Goal: Task Accomplishment & Management: Manage account settings

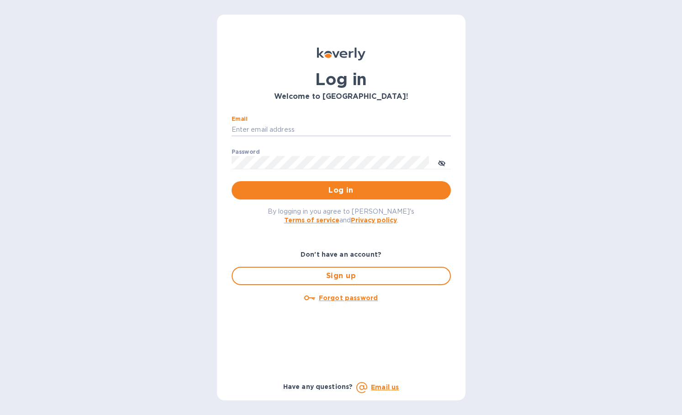
type input "[PERSON_NAME][EMAIL_ADDRESS][DOMAIN_NAME]"
click at [341, 190] on button "Log in" at bounding box center [341, 190] width 219 height 18
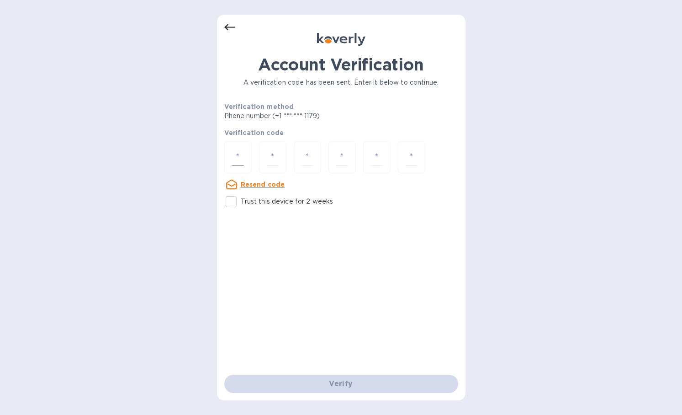
click at [244, 160] on div at bounding box center [237, 157] width 27 height 32
type input "3"
type input "1"
type input "2"
type input "9"
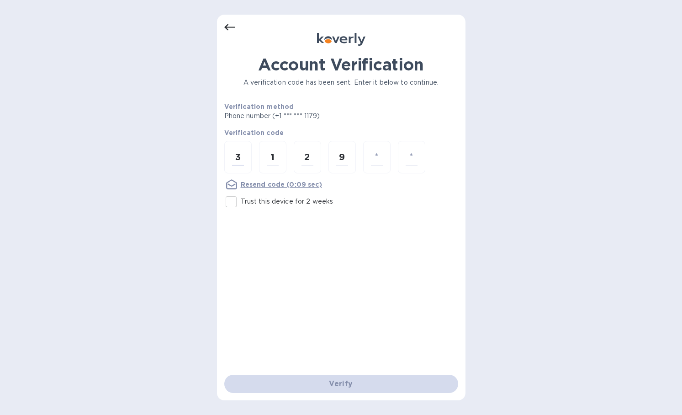
type input "3"
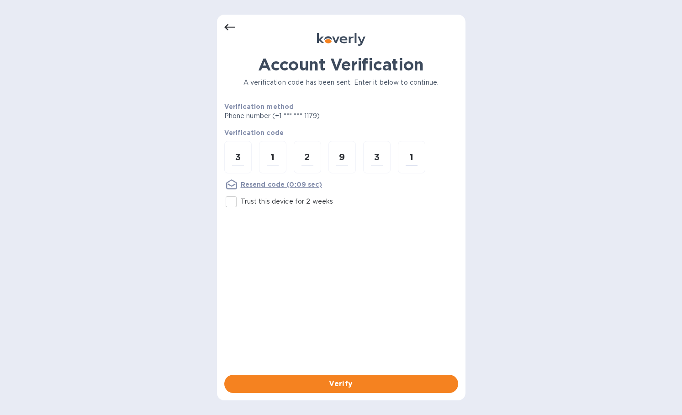
type input "1"
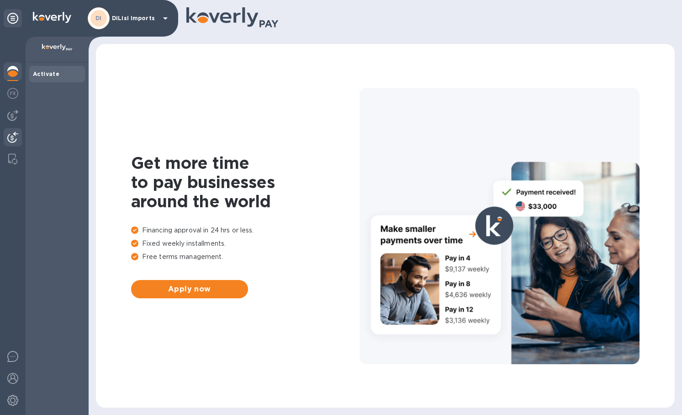
click at [14, 137] on img at bounding box center [12, 137] width 11 height 11
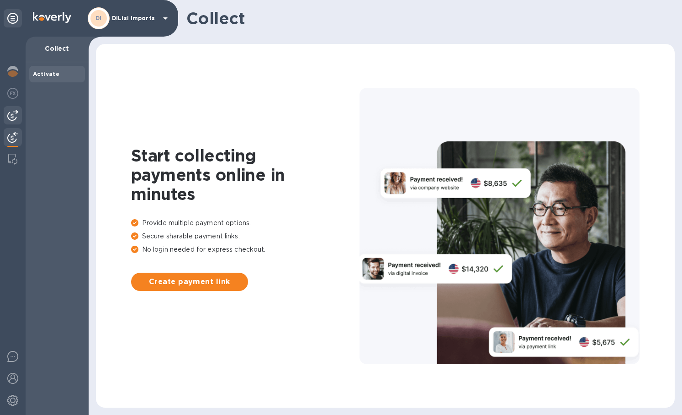
click at [16, 115] on img at bounding box center [12, 115] width 11 height 11
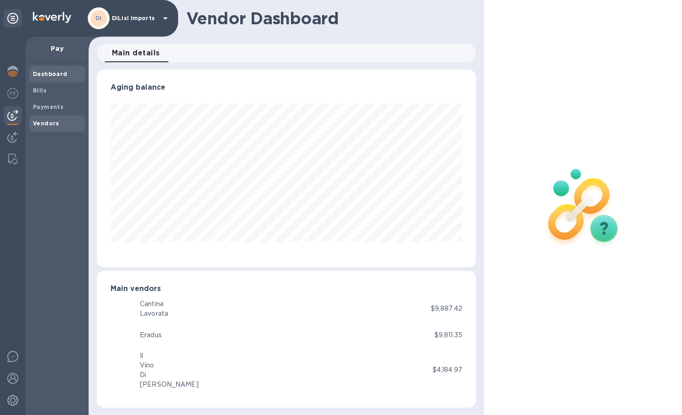
scroll to position [456896, 456718]
click at [45, 123] on b "Vendors" at bounding box center [46, 123] width 27 height 7
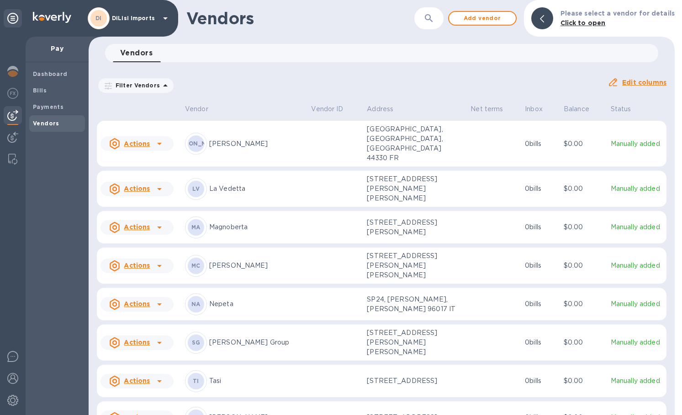
scroll to position [969, 0]
click at [158, 376] on icon at bounding box center [159, 381] width 11 height 11
click at [146, 358] on b "Add new bill" at bounding box center [147, 358] width 43 height 7
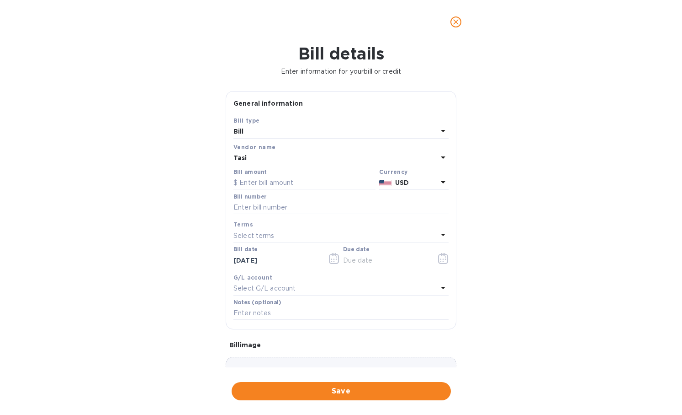
click at [431, 188] on div "USD" at bounding box center [417, 182] width 46 height 13
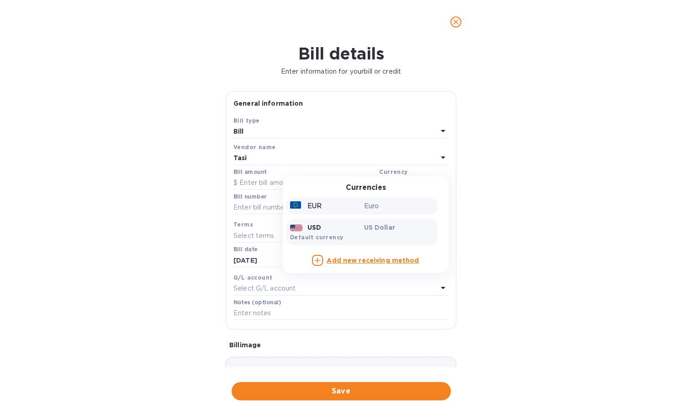
click at [409, 202] on p "Euro" at bounding box center [399, 206] width 70 height 10
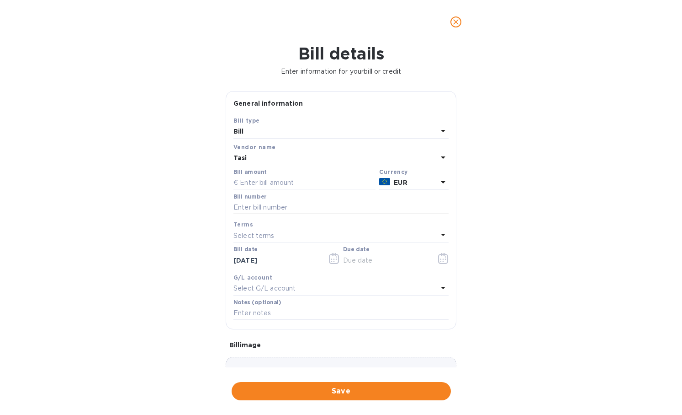
click at [260, 207] on input "text" at bounding box center [341, 208] width 215 height 14
paste input "97/2025"
type input "97/2025"
click at [262, 232] on p "Select terms" at bounding box center [254, 236] width 41 height 10
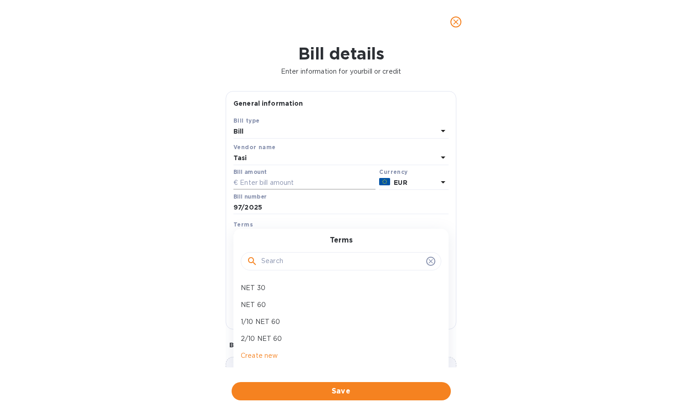
click at [269, 186] on input "text" at bounding box center [305, 183] width 142 height 14
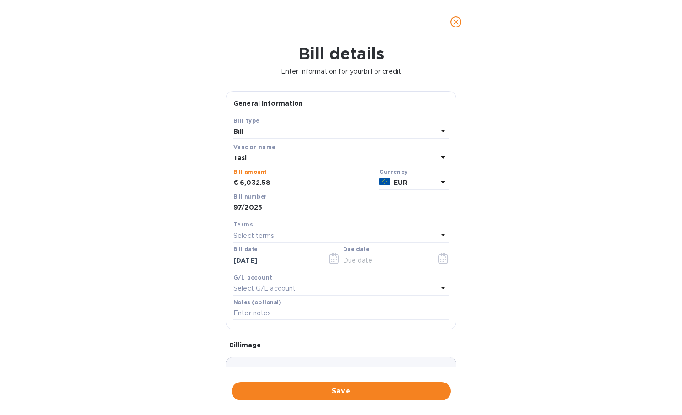
type input "6,032.58"
click at [567, 233] on div "Bill details Enter information for your bill or credit General information Save…" at bounding box center [341, 229] width 682 height 371
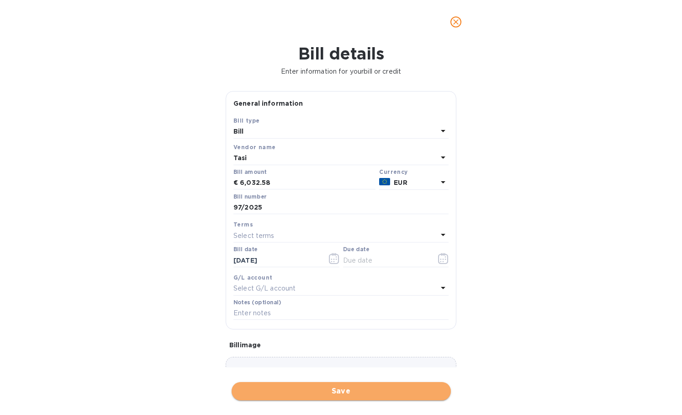
click at [320, 385] on span "Save" at bounding box center [341, 390] width 205 height 11
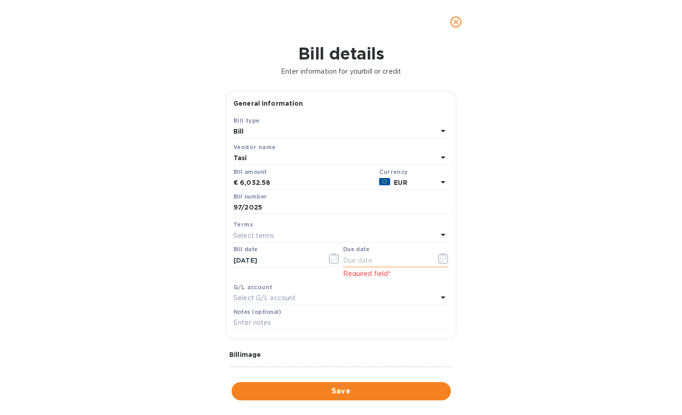
click at [399, 258] on input "text" at bounding box center [386, 260] width 86 height 14
click at [434, 258] on button "button" at bounding box center [443, 258] width 21 height 22
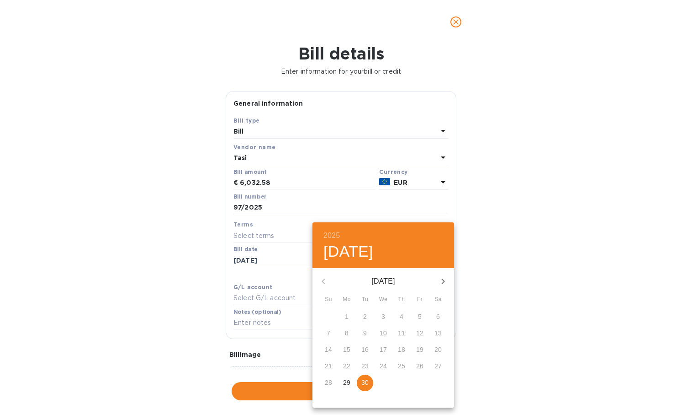
click at [365, 383] on p "30" at bounding box center [365, 382] width 7 height 9
type input "[DATE]"
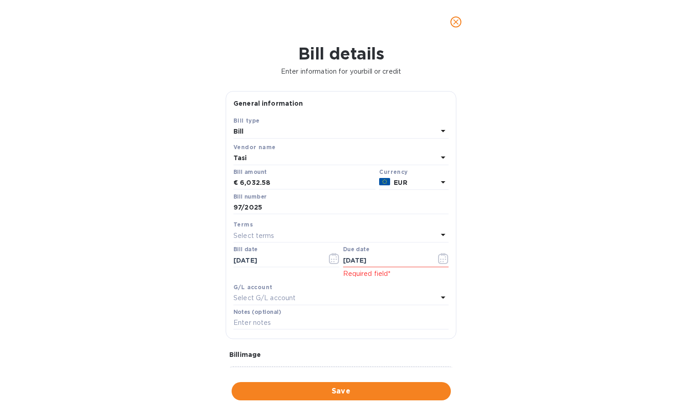
click at [352, 393] on div "Save" at bounding box center [341, 391] width 223 height 22
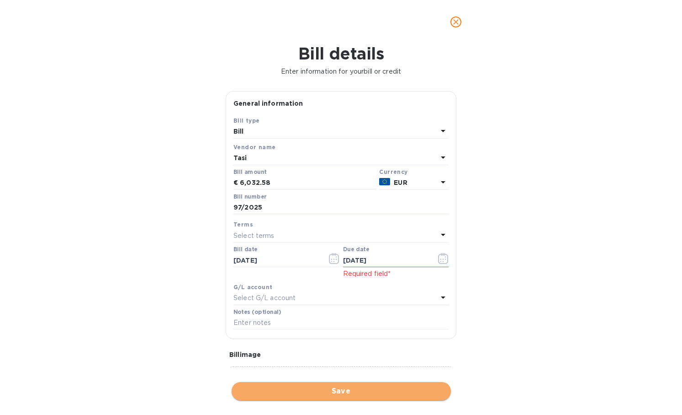
click at [351, 385] on span "Save" at bounding box center [341, 390] width 205 height 11
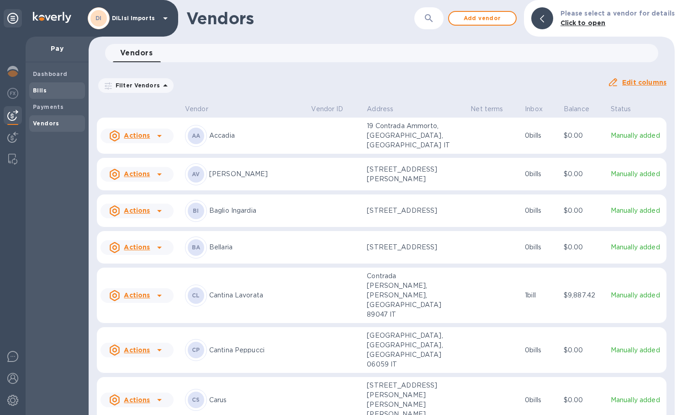
click at [42, 88] on b "Bills" at bounding box center [40, 90] width 14 height 7
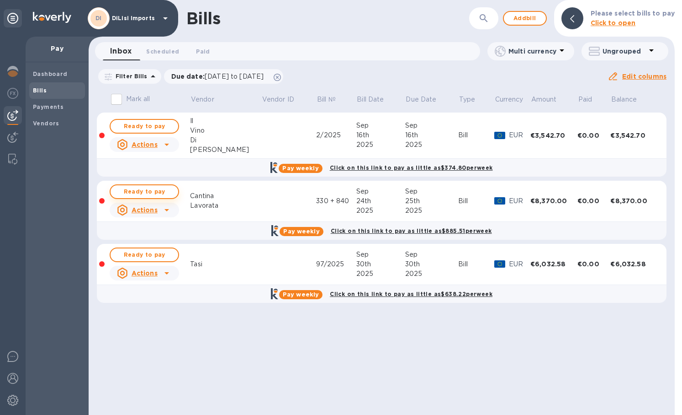
click at [166, 193] on div "Bills ​ Add bill Please select bills to pay Click to open Inbox 0 Scheduled 0 P…" at bounding box center [382, 207] width 586 height 415
click at [160, 190] on span "Ready to pay" at bounding box center [144, 191] width 53 height 11
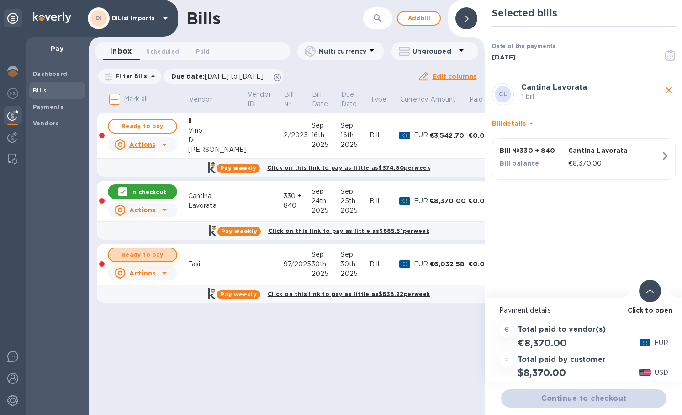
click at [149, 256] on span "Ready to pay" at bounding box center [142, 254] width 53 height 11
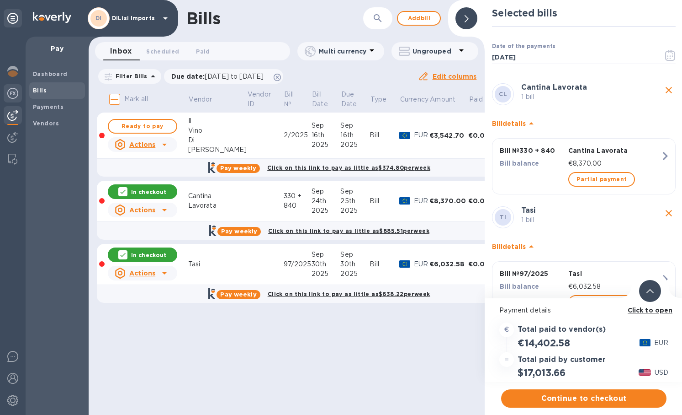
click at [17, 96] on img at bounding box center [12, 93] width 11 height 11
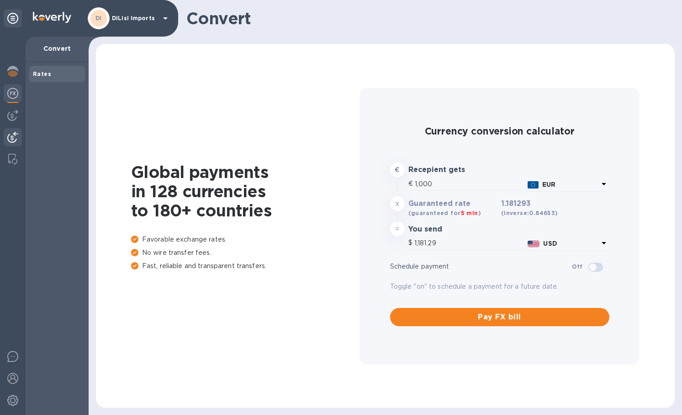
click at [13, 133] on img at bounding box center [12, 137] width 11 height 11
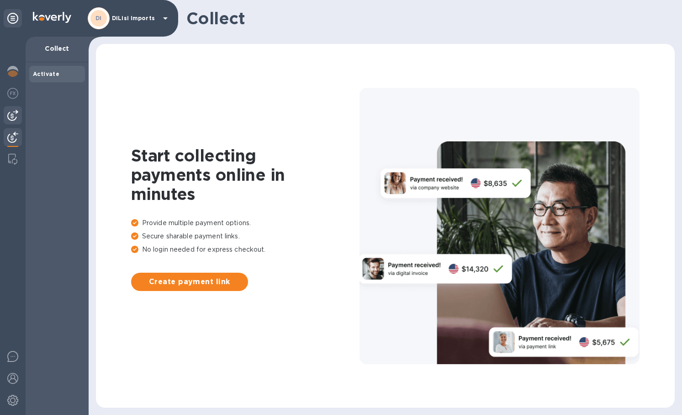
click at [12, 111] on img at bounding box center [12, 115] width 11 height 11
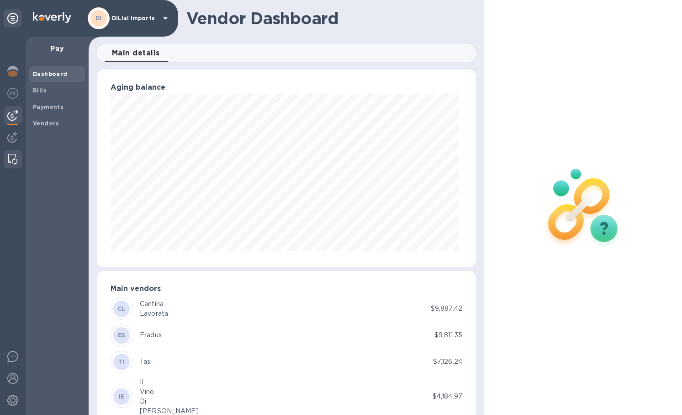
scroll to position [197, 376]
click at [12, 145] on div at bounding box center [13, 138] width 18 height 20
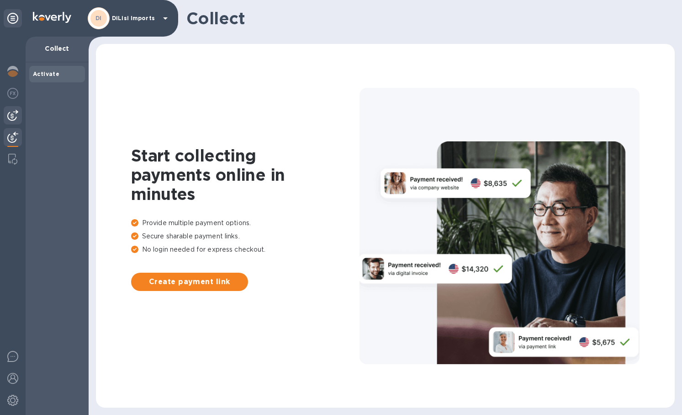
click at [14, 113] on img at bounding box center [12, 115] width 11 height 11
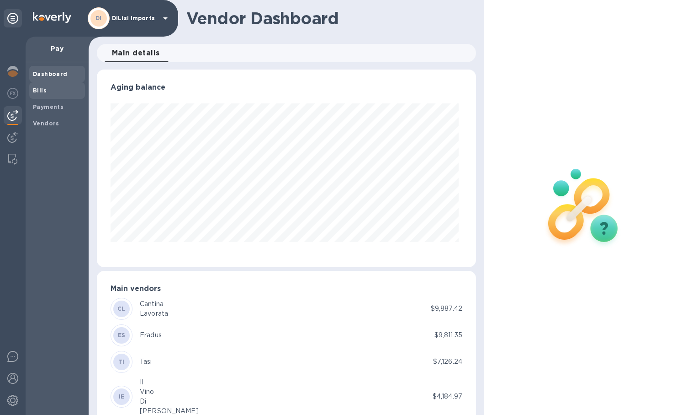
scroll to position [197, 376]
click at [45, 95] on div "Bills" at bounding box center [57, 90] width 56 height 16
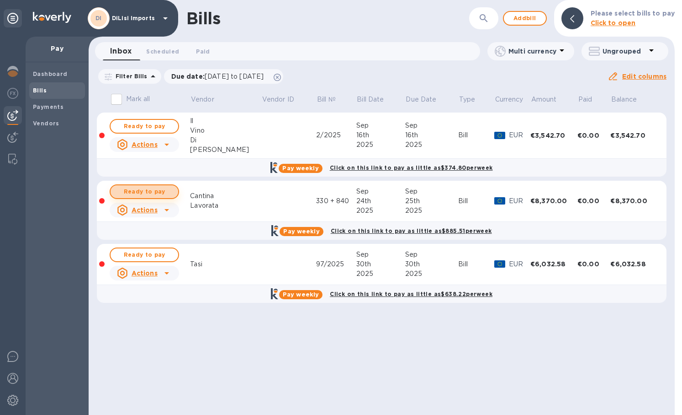
click at [142, 189] on span "Ready to pay" at bounding box center [144, 191] width 53 height 11
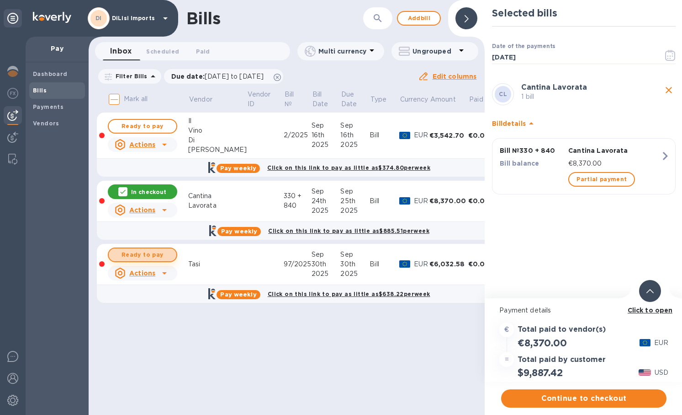
click at [141, 256] on span "Ready to pay" at bounding box center [142, 254] width 53 height 11
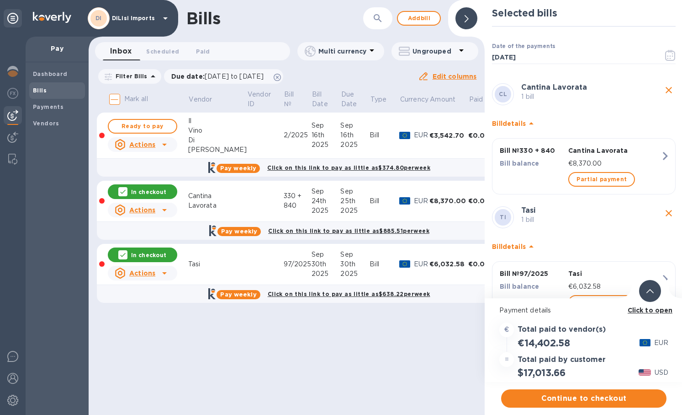
click at [144, 255] on p "In checkout" at bounding box center [148, 255] width 35 height 8
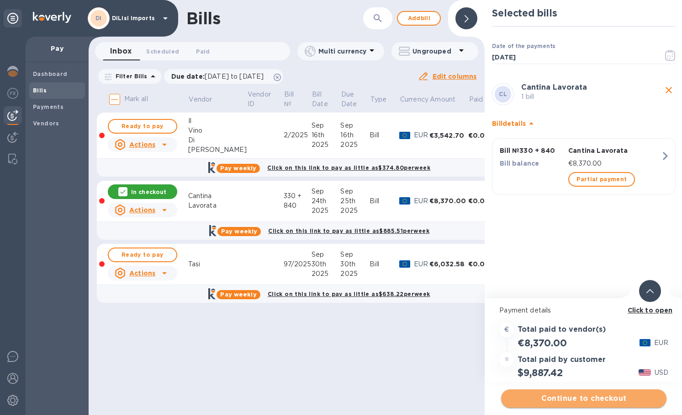
click at [559, 399] on span "Continue to checkout" at bounding box center [584, 398] width 151 height 11
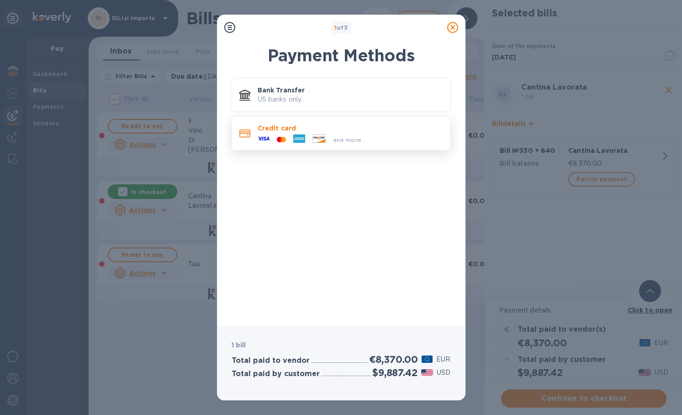
click at [330, 125] on p "Credit card" at bounding box center [351, 127] width 186 height 9
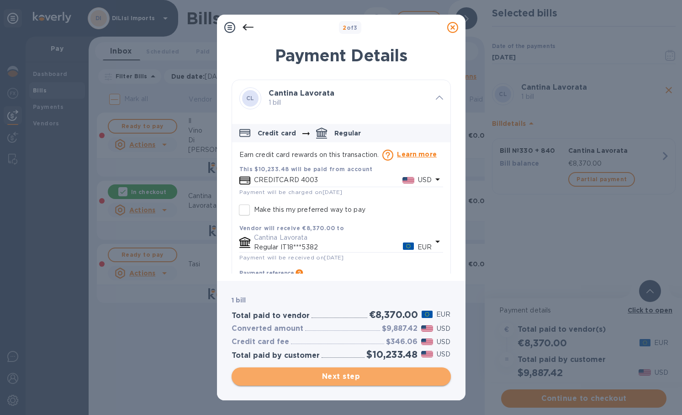
click at [387, 379] on span "Next step" at bounding box center [341, 376] width 205 height 11
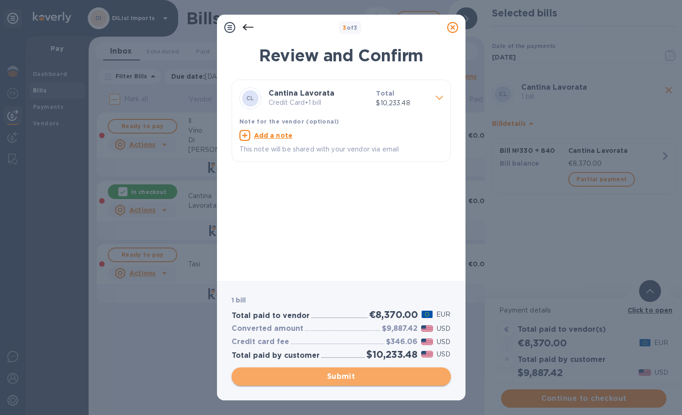
click at [339, 374] on span "Submit" at bounding box center [341, 376] width 205 height 11
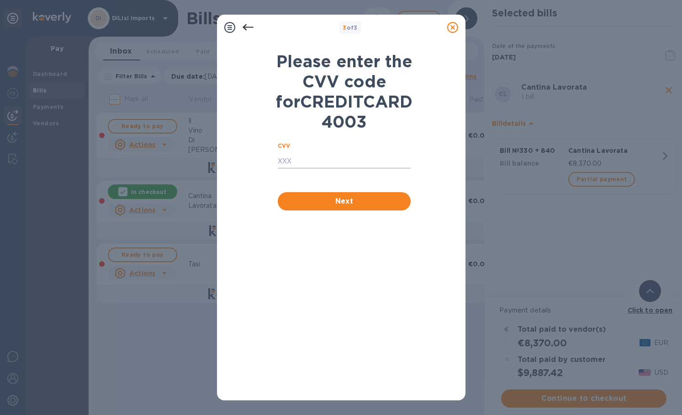
click at [366, 168] on input "text" at bounding box center [344, 161] width 133 height 14
type input "8117"
type input "9628"
click at [384, 207] on span "Next" at bounding box center [344, 201] width 119 height 11
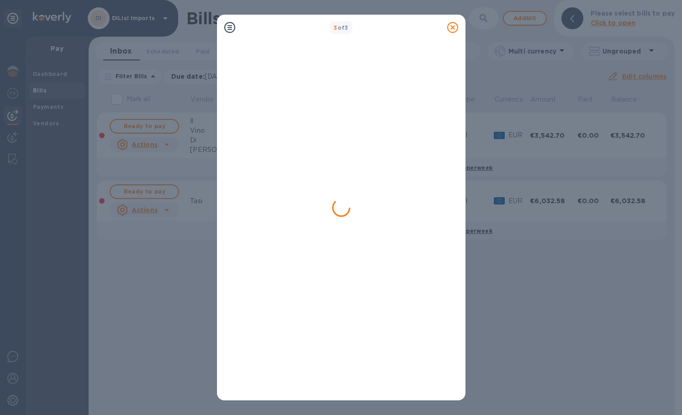
click at [603, 362] on div "3 of 3" at bounding box center [341, 207] width 682 height 415
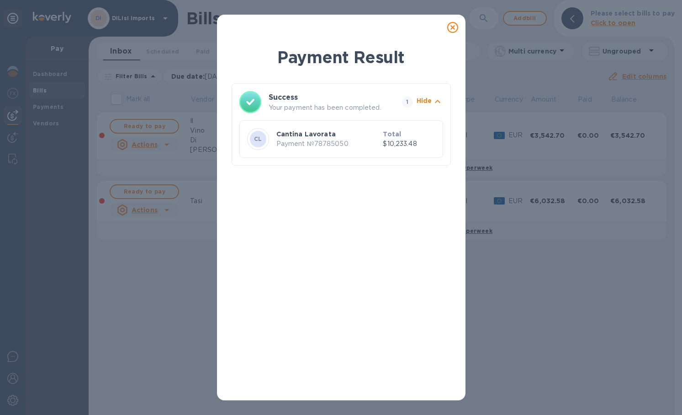
click at [453, 26] on icon at bounding box center [452, 27] width 11 height 11
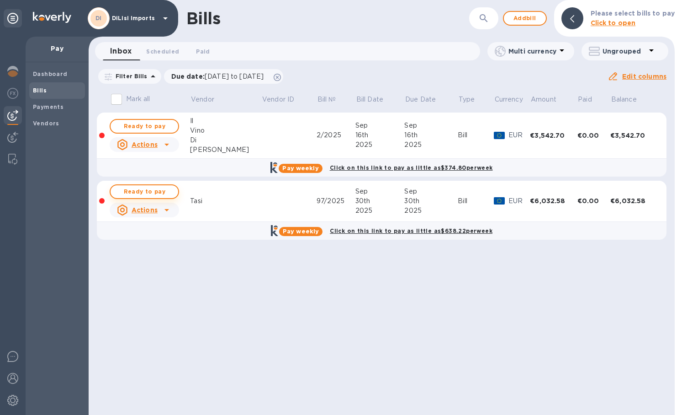
click at [150, 188] on span "Ready to pay" at bounding box center [144, 191] width 53 height 11
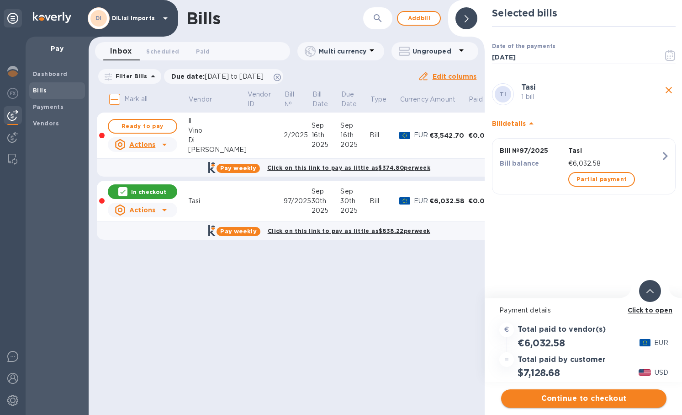
click at [567, 399] on span "Continue to checkout" at bounding box center [584, 398] width 151 height 11
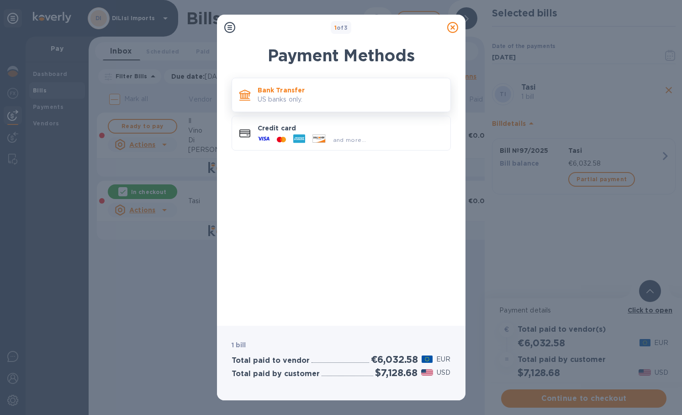
click at [322, 92] on p "Bank Transfer" at bounding box center [351, 89] width 186 height 9
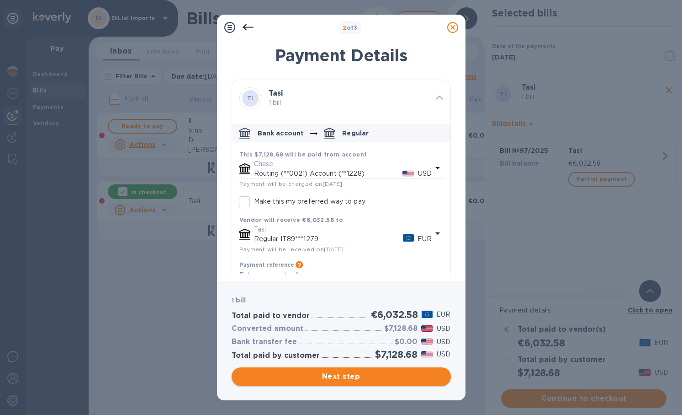
click at [371, 372] on span "Next step" at bounding box center [341, 376] width 205 height 11
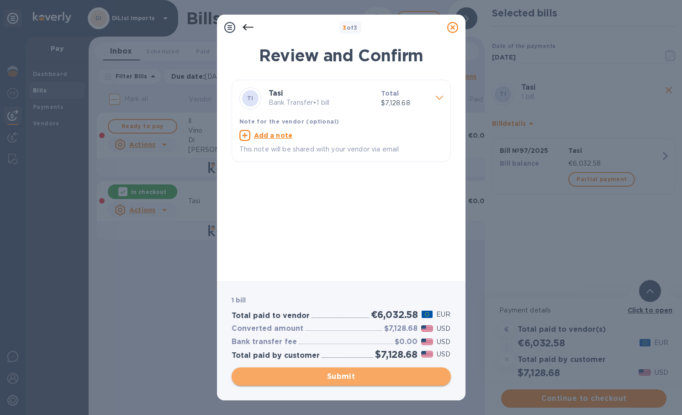
click at [339, 374] on span "Submit" at bounding box center [341, 376] width 205 height 11
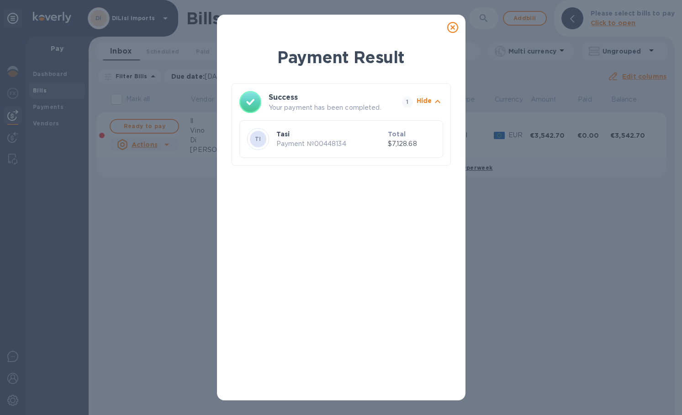
click at [458, 25] on div at bounding box center [453, 27] width 18 height 18
